Goal: Transaction & Acquisition: Purchase product/service

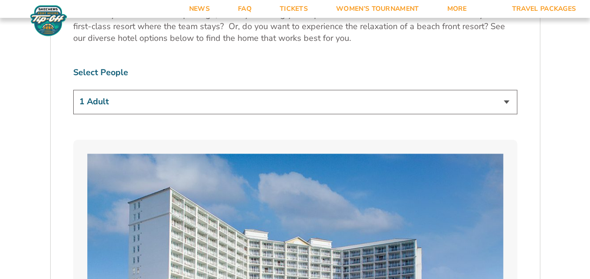
scroll to position [545, 0]
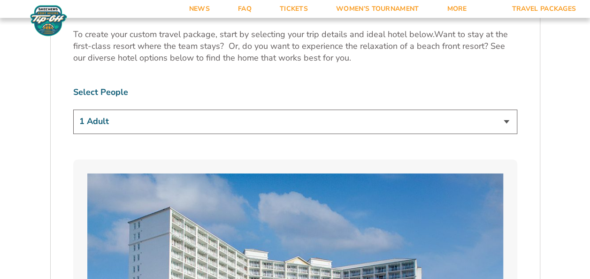
click at [507, 119] on select "1 Adult 2 Adults 3 Adults 4 Adults 2 Adults + 1 Child 2 Adults + 2 Children 2 A…" at bounding box center [295, 121] width 444 height 24
select select "2 Adults"
click at [73, 109] on select "1 Adult 2 Adults 3 Adults 4 Adults 2 Adults + 1 Child 2 Adults + 2 Children 2 A…" at bounding box center [295, 121] width 444 height 24
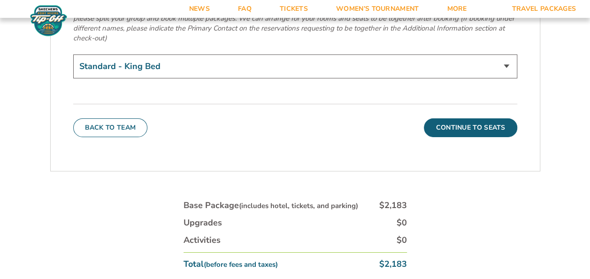
scroll to position [3381, 0]
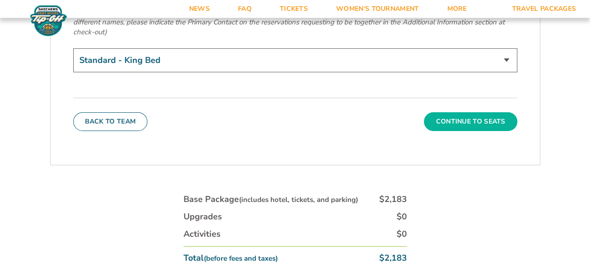
click at [497, 112] on button "Continue To Seats" at bounding box center [470, 121] width 93 height 19
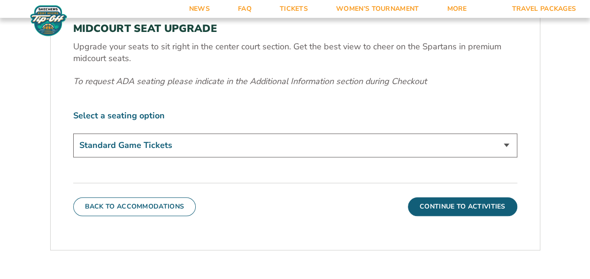
scroll to position [420, 0]
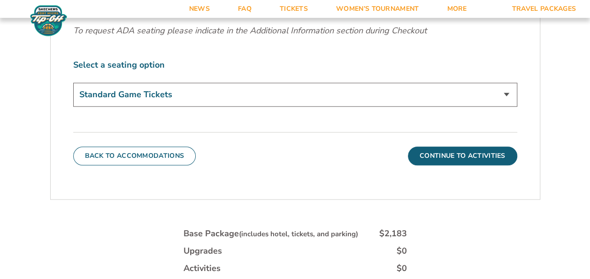
click at [510, 91] on select "Standard Game Tickets Midcourt Seat Upgrade (+$140 per person)" at bounding box center [295, 95] width 444 height 24
click at [506, 93] on select "Standard Game Tickets Midcourt Seat Upgrade (+$140 per person)" at bounding box center [295, 95] width 444 height 24
select select "Midcourt Seat Upgrade"
click at [73, 83] on select "Standard Game Tickets Midcourt Seat Upgrade (+$140 per person)" at bounding box center [295, 95] width 444 height 24
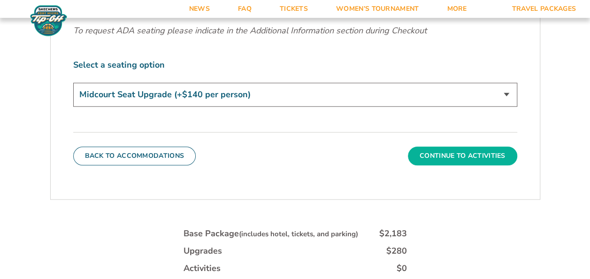
click at [466, 150] on button "Continue To Activities" at bounding box center [462, 156] width 109 height 19
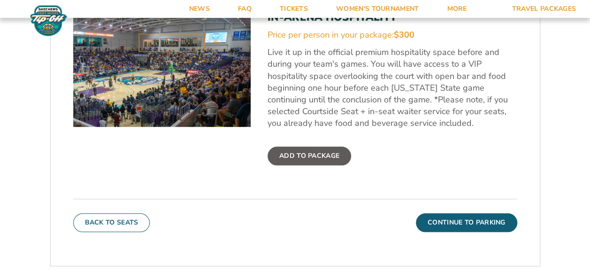
scroll to position [338, 0]
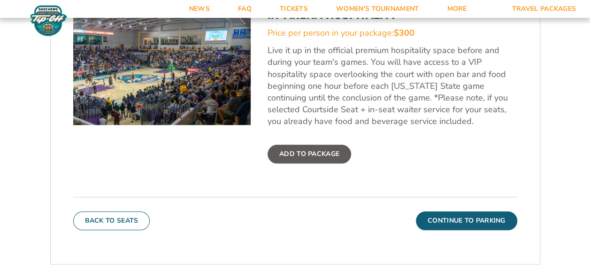
click at [340, 153] on label "Add To Package" at bounding box center [310, 154] width 84 height 19
click at [0, 0] on input "Add To Package" at bounding box center [0, 0] width 0 height 0
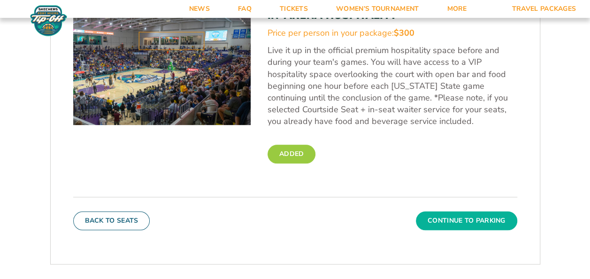
click at [466, 216] on button "Continue To Parking" at bounding box center [466, 220] width 101 height 19
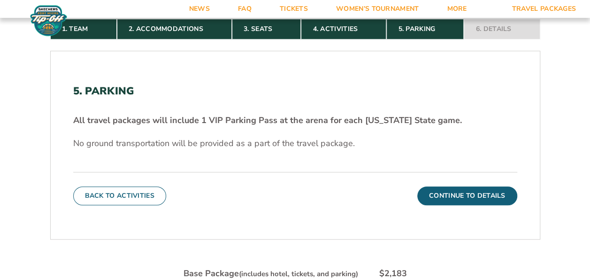
scroll to position [225, 0]
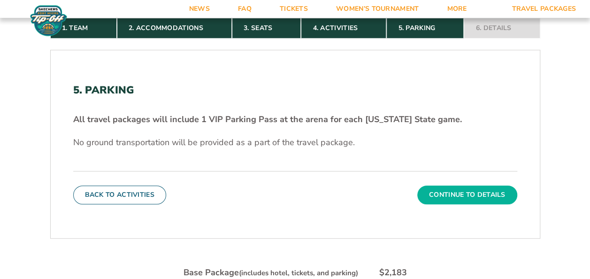
click at [469, 190] on button "Continue To Details" at bounding box center [468, 195] width 100 height 19
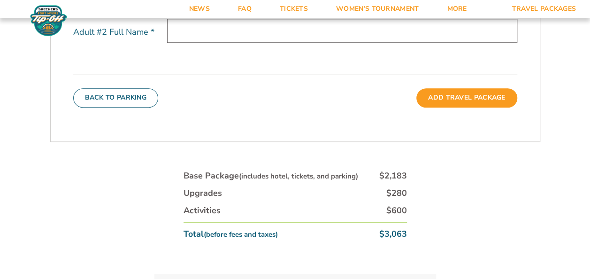
scroll to position [17, 0]
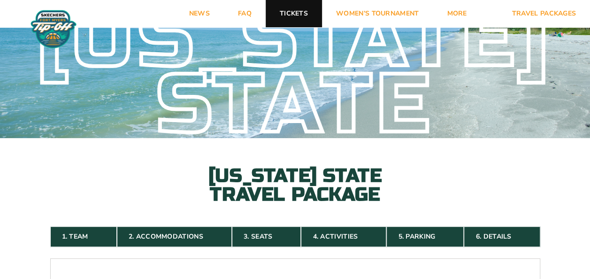
click at [297, 15] on link "Tickets" at bounding box center [294, 13] width 56 height 27
